Goal: Information Seeking & Learning: Learn about a topic

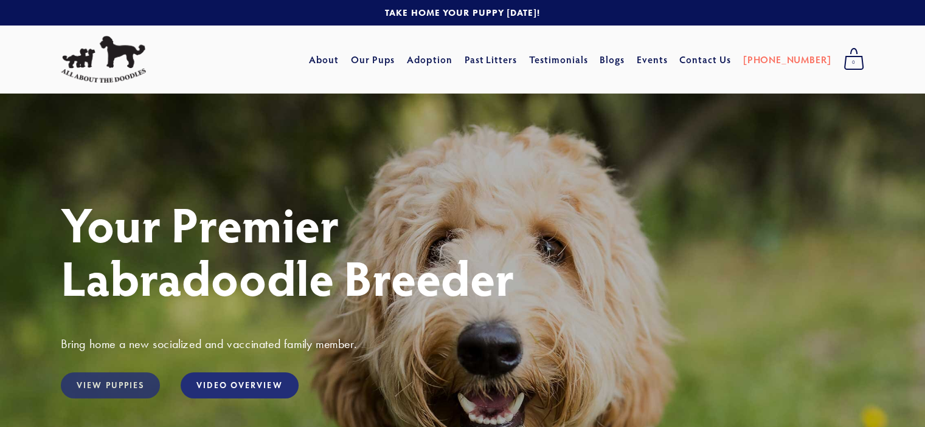
click at [75, 393] on link "View Puppies" at bounding box center [110, 386] width 99 height 26
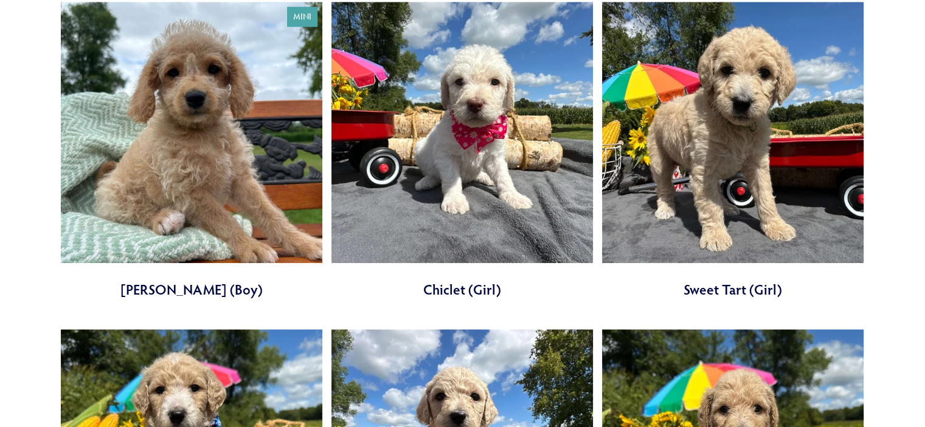
scroll to position [1155, 0]
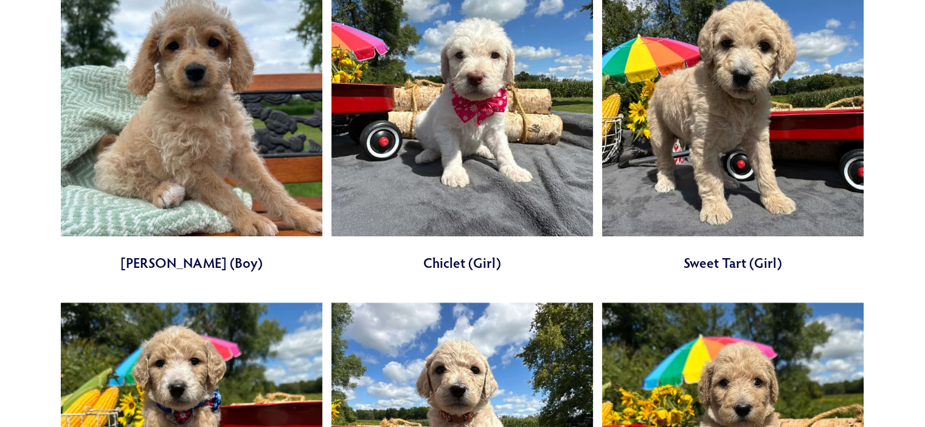
click at [753, 109] on link at bounding box center [732, 124] width 261 height 298
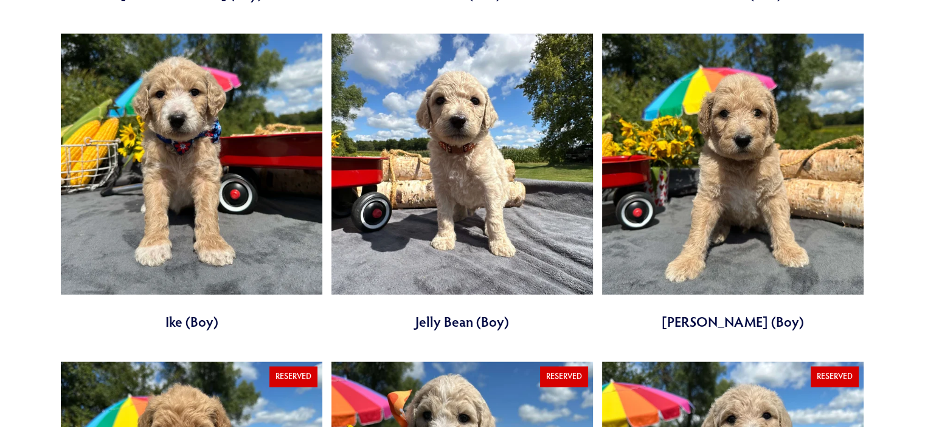
scroll to position [1398, 0]
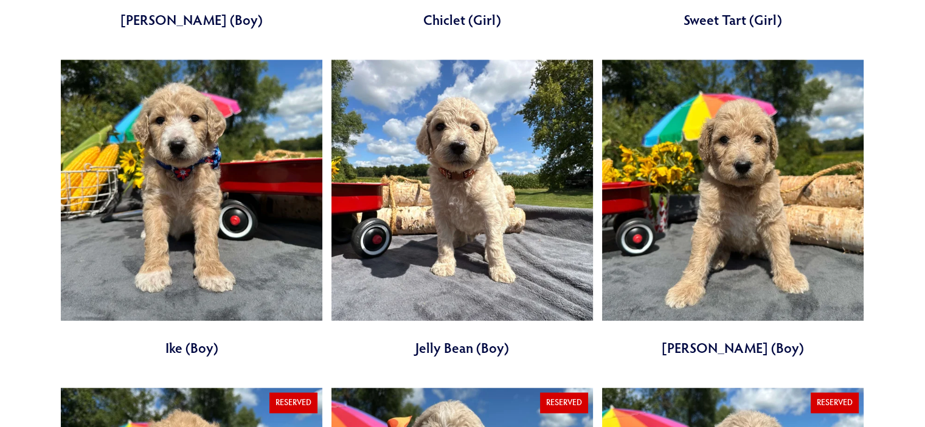
click at [178, 201] on link at bounding box center [191, 209] width 261 height 298
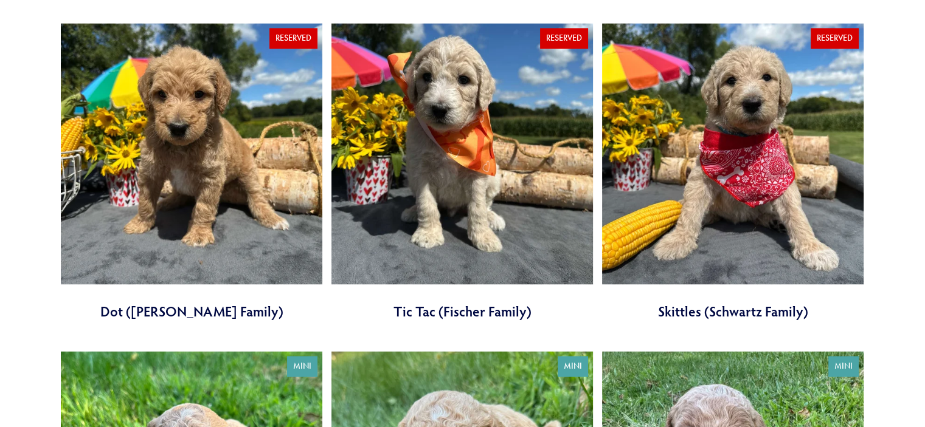
scroll to position [1824, 0]
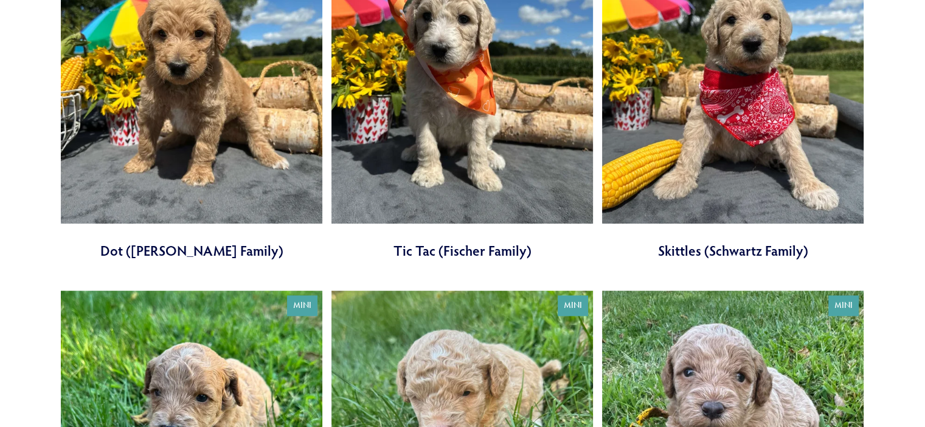
click at [784, 150] on link at bounding box center [732, 111] width 261 height 298
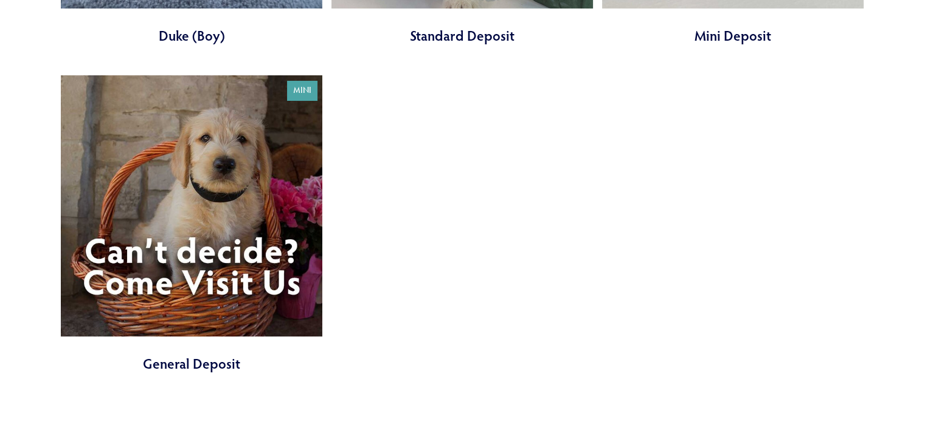
scroll to position [4803, 0]
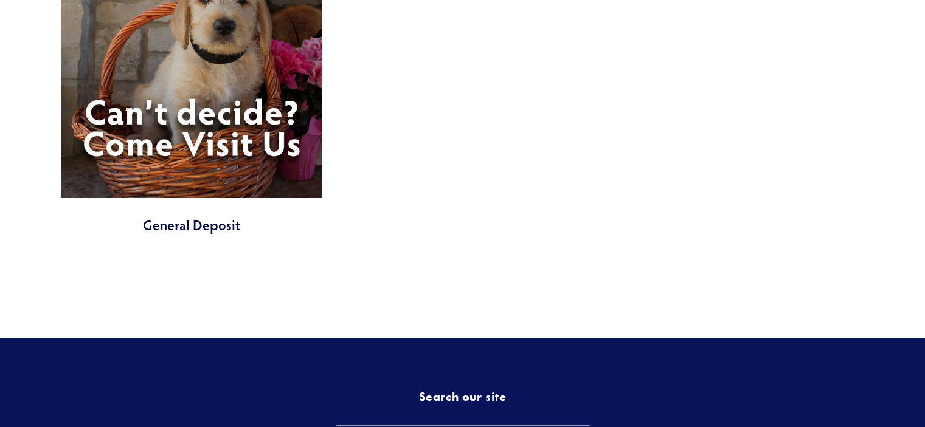
click at [249, 104] on link at bounding box center [191, 86] width 261 height 298
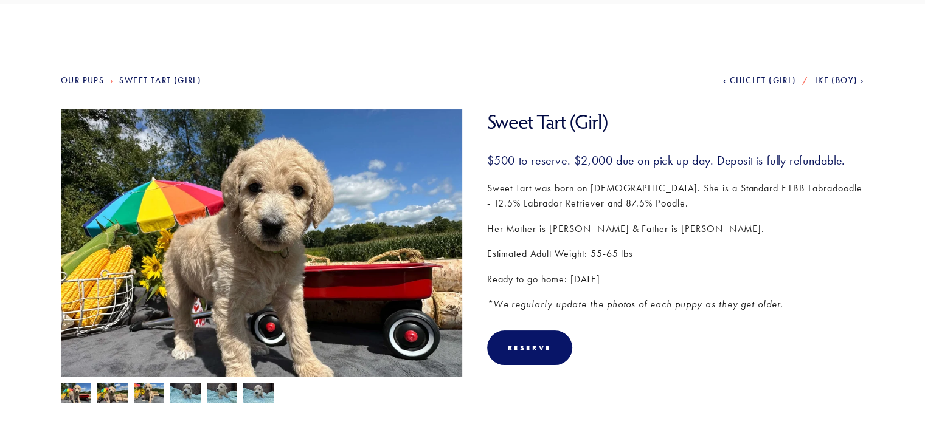
scroll to position [122, 0]
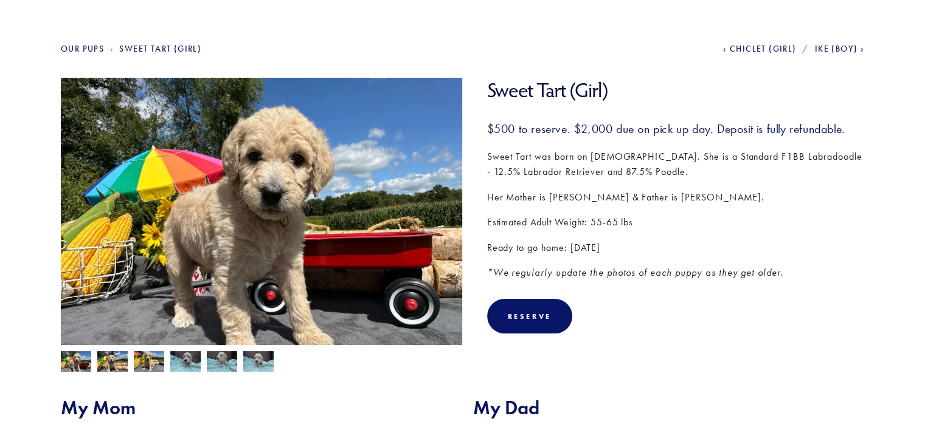
click at [104, 362] on img at bounding box center [112, 362] width 30 height 23
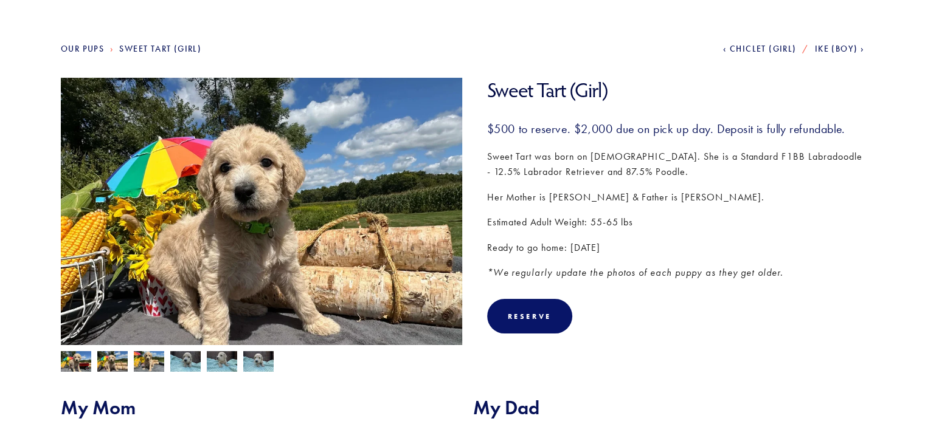
click at [131, 361] on div at bounding box center [259, 358] width 408 height 27
click at [201, 357] on div at bounding box center [259, 358] width 408 height 27
click at [185, 362] on img at bounding box center [185, 362] width 30 height 23
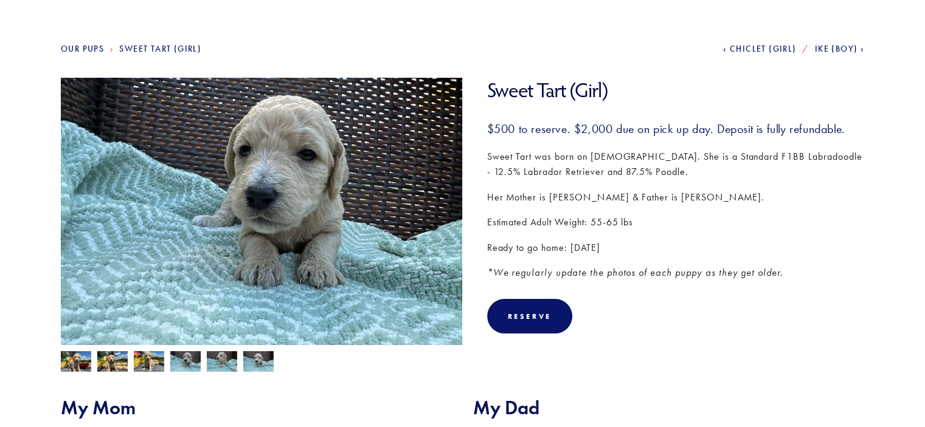
click at [266, 364] on img at bounding box center [258, 362] width 30 height 23
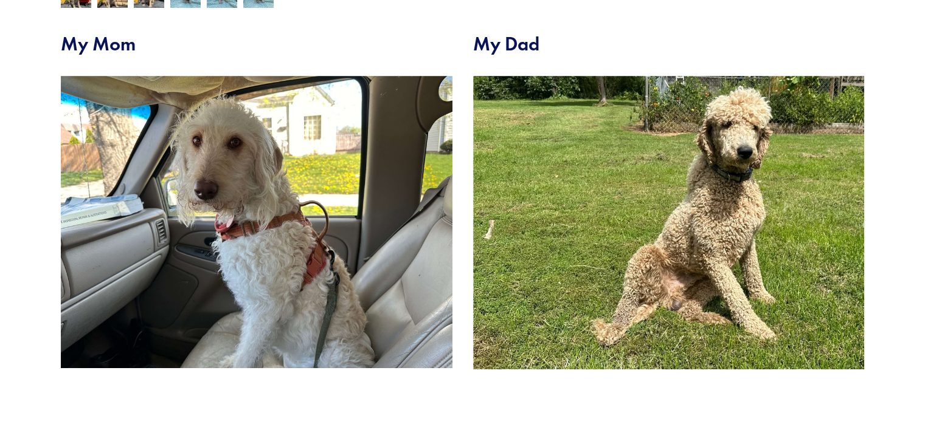
scroll to position [486, 0]
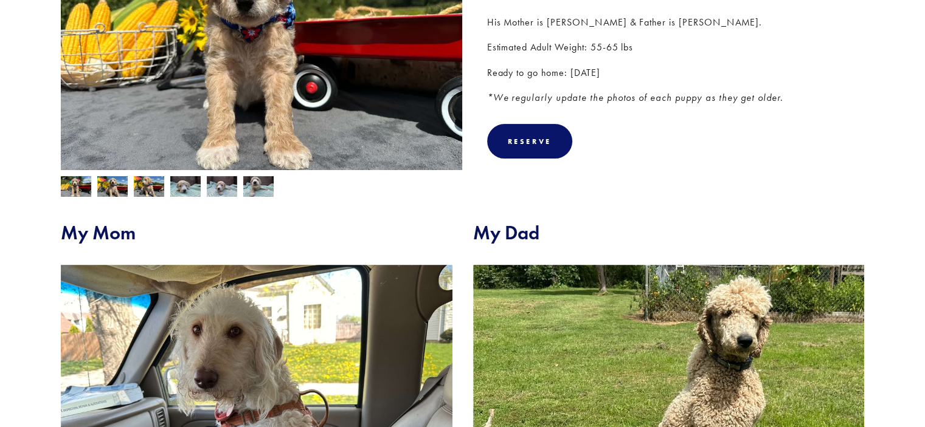
scroll to position [304, 0]
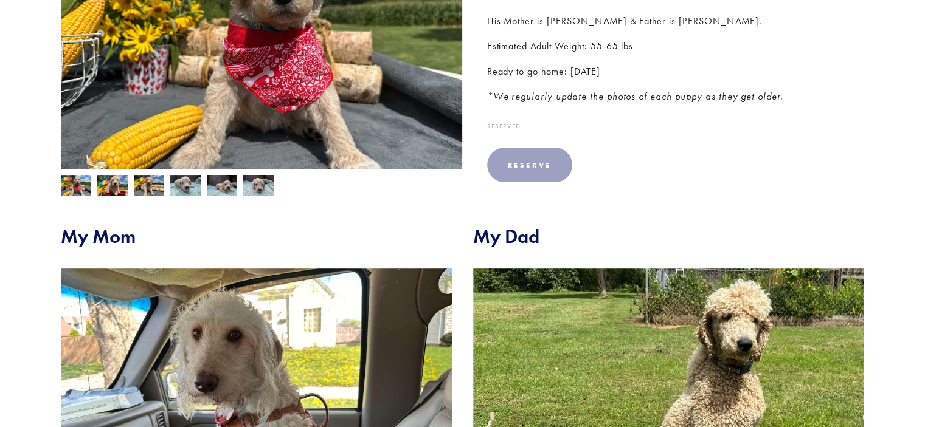
scroll to position [304, 0]
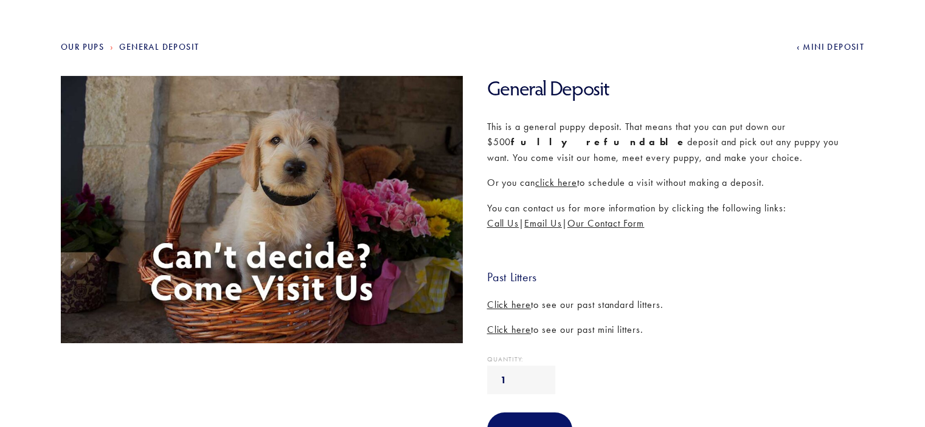
scroll to position [122, 0]
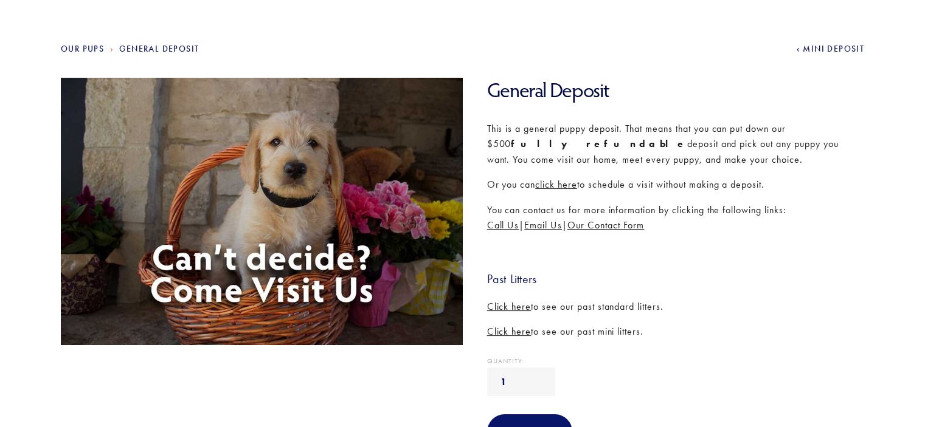
click at [85, 43] on section "Our Pups General Deposit Previous Mini Deposit General Deposit General Deposit …" at bounding box center [462, 256] width 925 height 569
click at [96, 46] on link "Our Pups" at bounding box center [82, 49] width 43 height 10
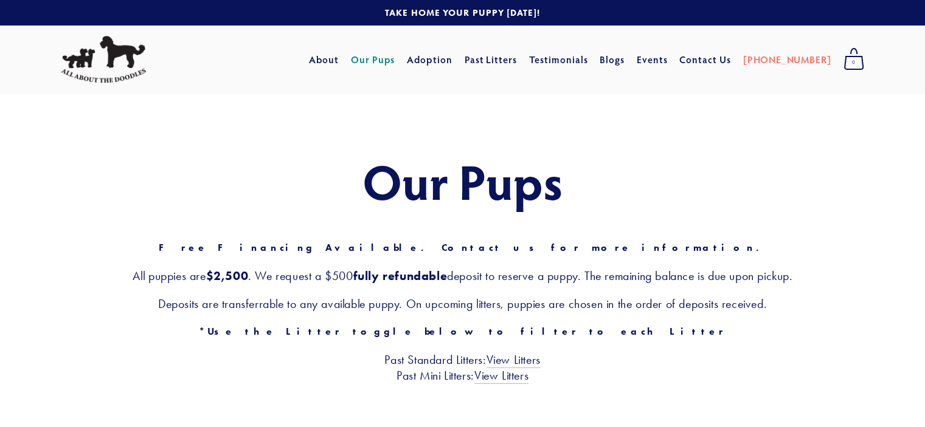
click at [395, 60] on link "Our Pups" at bounding box center [373, 60] width 44 height 22
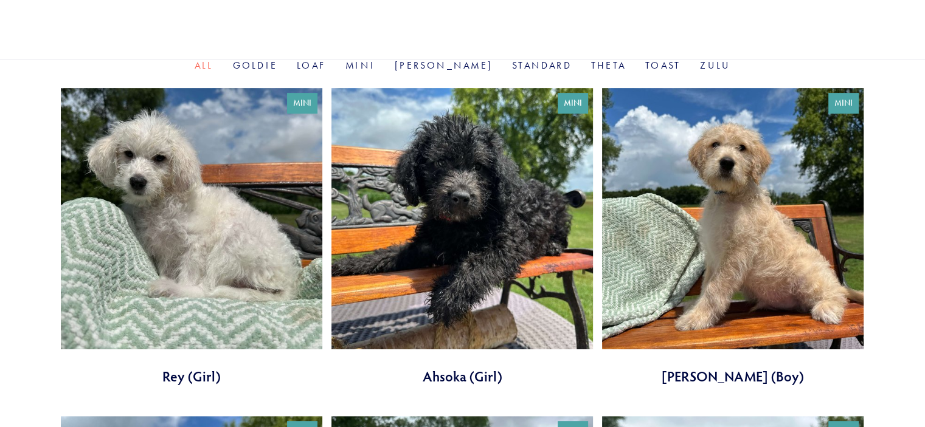
scroll to position [426, 0]
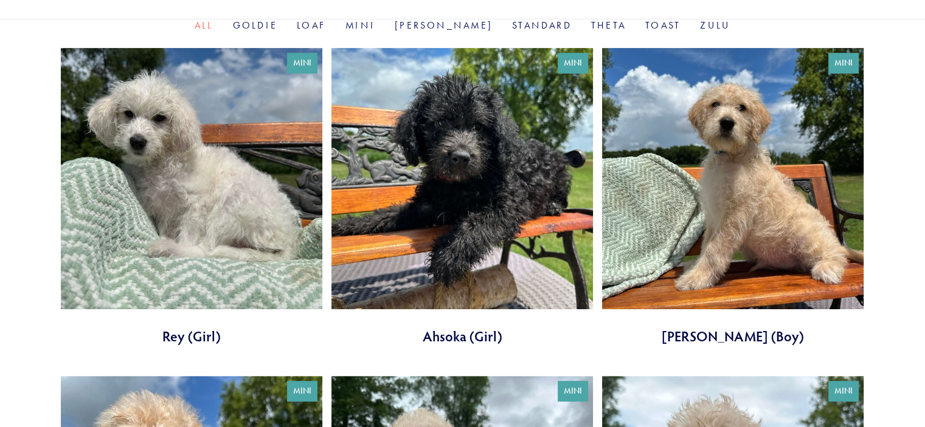
click at [723, 160] on link at bounding box center [732, 197] width 261 height 298
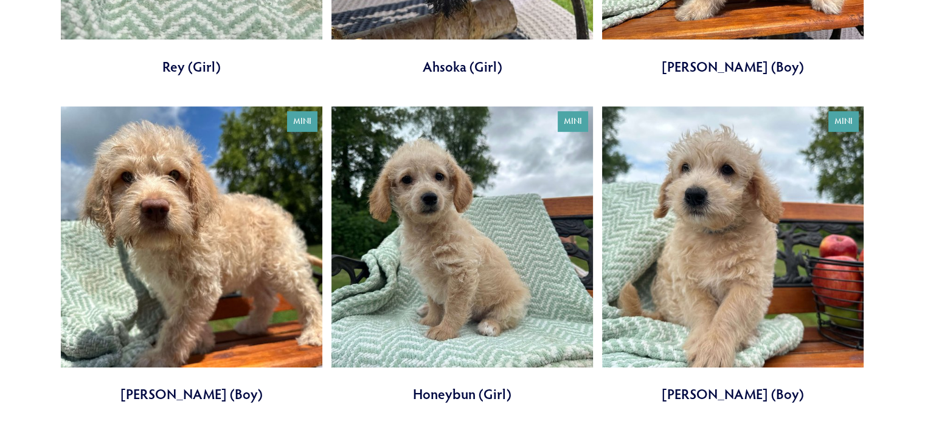
scroll to position [669, 0]
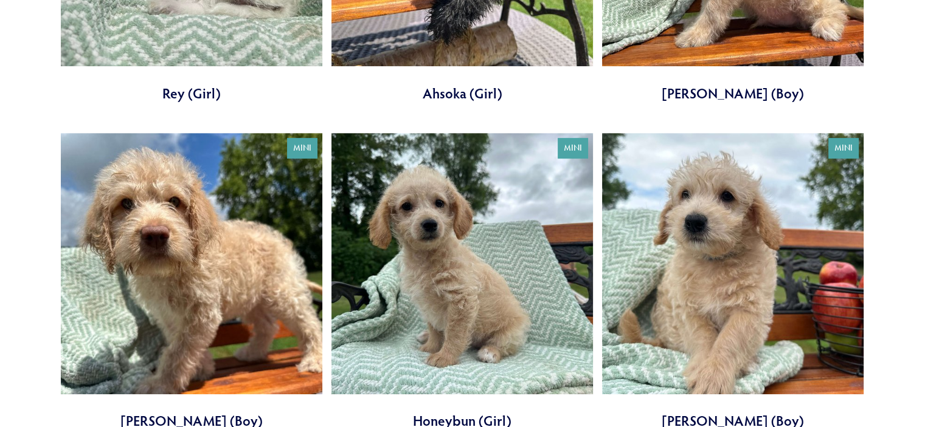
click at [700, 262] on link at bounding box center [732, 282] width 261 height 298
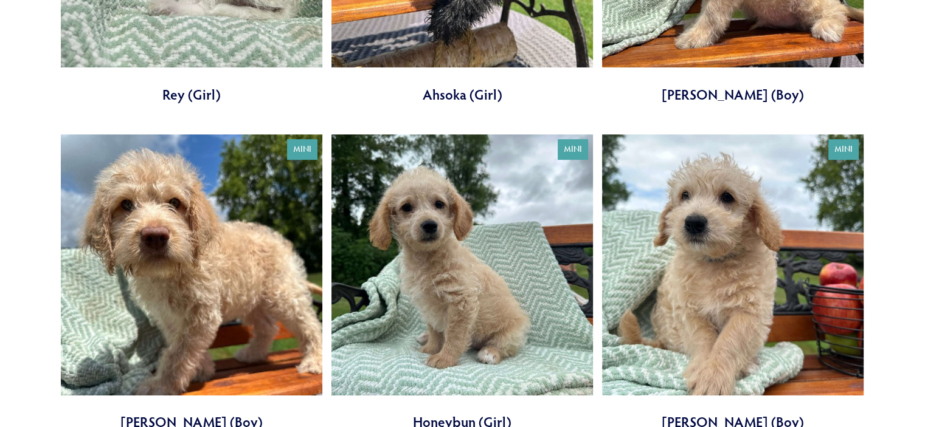
scroll to position [0, 0]
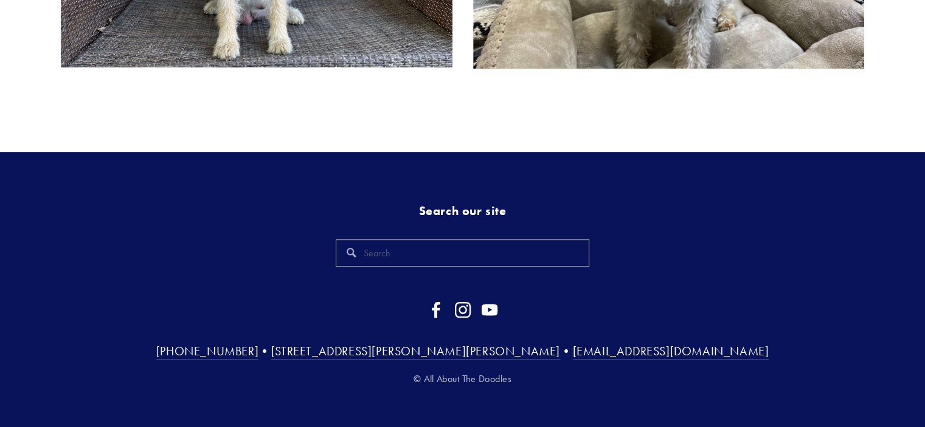
scroll to position [795, 0]
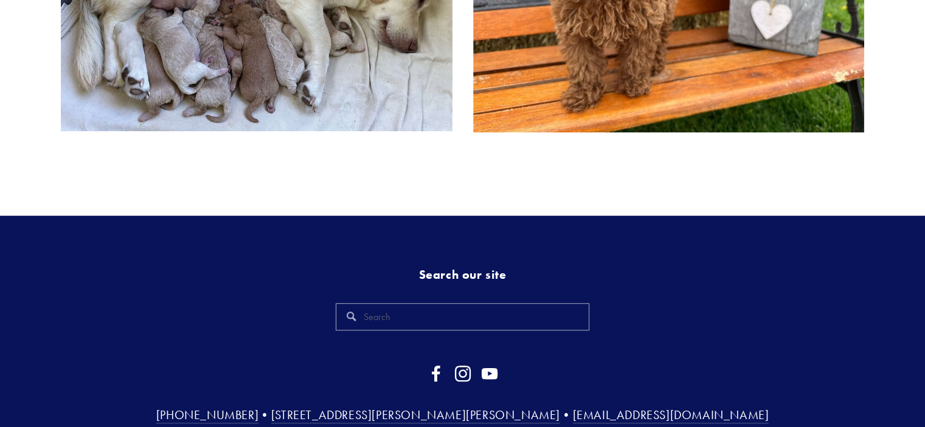
scroll to position [730, 0]
